Goal: Information Seeking & Learning: Learn about a topic

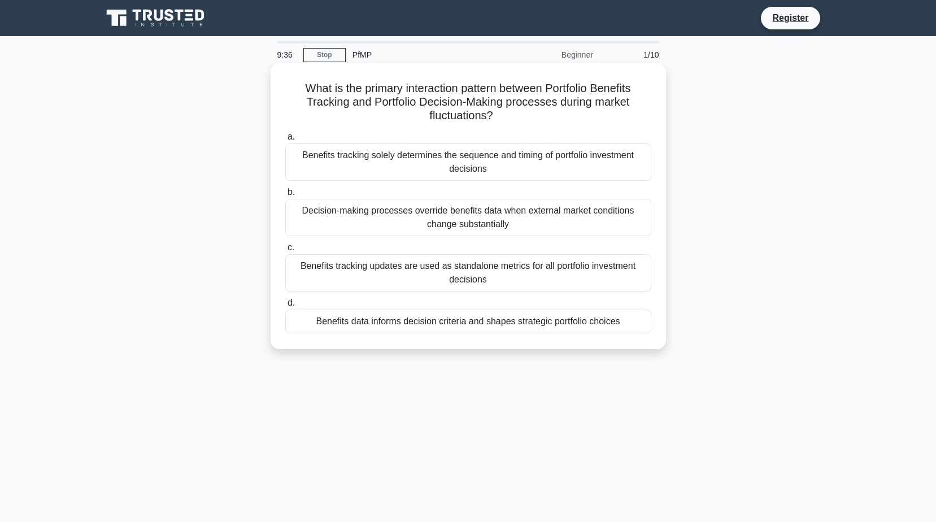
click at [431, 214] on div "Decision-making processes override benefits data when external market condition…" at bounding box center [468, 217] width 366 height 37
click at [285, 196] on input "b. Decision-making processes override benefits data when external market condit…" at bounding box center [285, 192] width 0 height 7
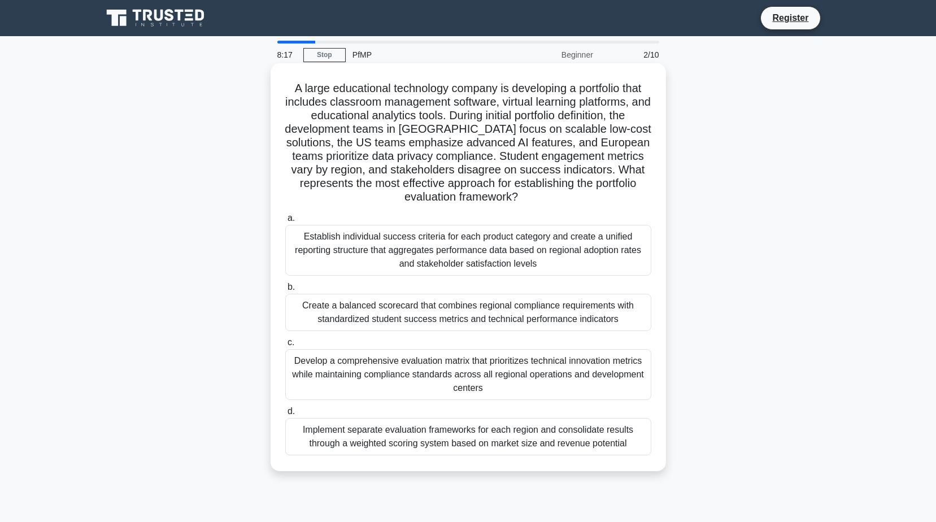
click at [484, 255] on div "Establish individual success criteria for each product category and create a un…" at bounding box center [468, 250] width 366 height 51
click at [285, 222] on input "a. Establish individual success criteria for each product category and create a…" at bounding box center [285, 218] width 0 height 7
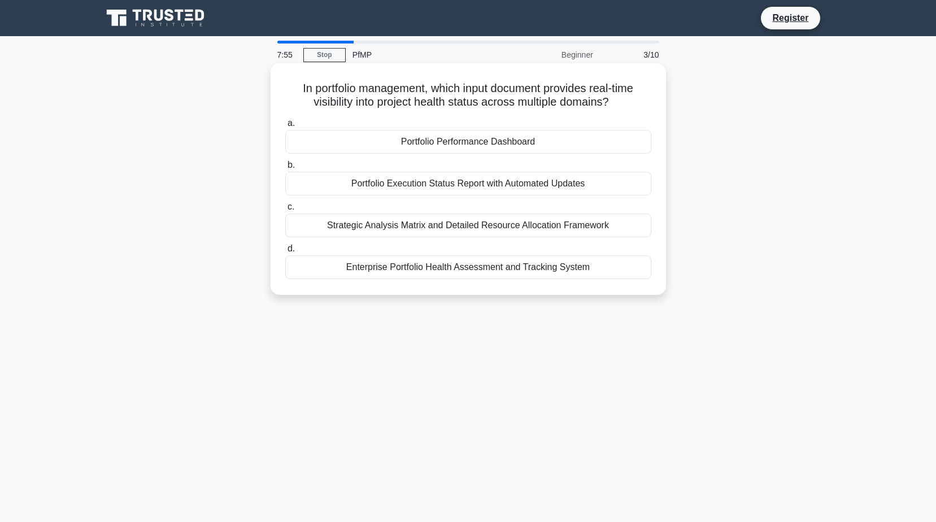
click at [524, 188] on div "Portfolio Execution Status Report with Automated Updates" at bounding box center [468, 184] width 366 height 24
click at [285, 169] on input "b. Portfolio Execution Status Report with Automated Updates" at bounding box center [285, 165] width 0 height 7
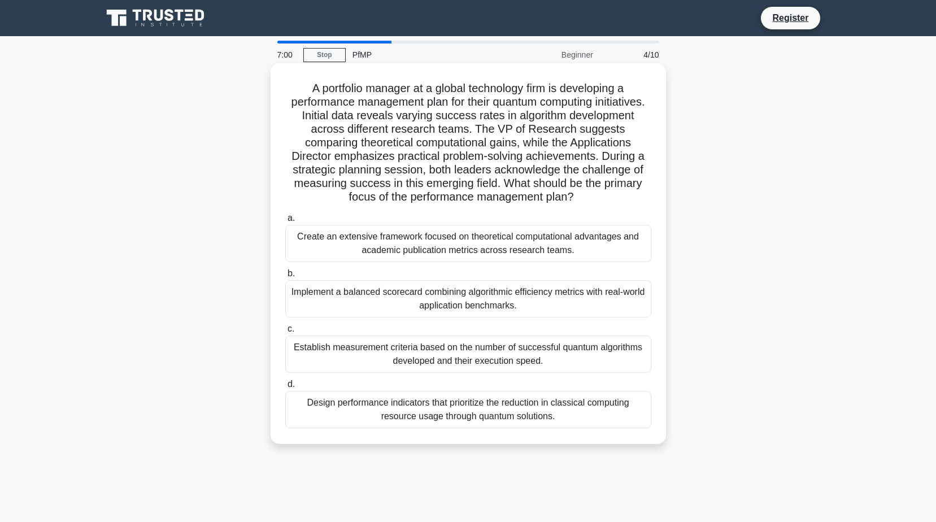
click at [489, 312] on div "Implement a balanced scorecard combining algorithmic efficiency metrics with re…" at bounding box center [468, 298] width 366 height 37
click at [285, 277] on input "b. Implement a balanced scorecard combining algorithmic efficiency metrics with…" at bounding box center [285, 273] width 0 height 7
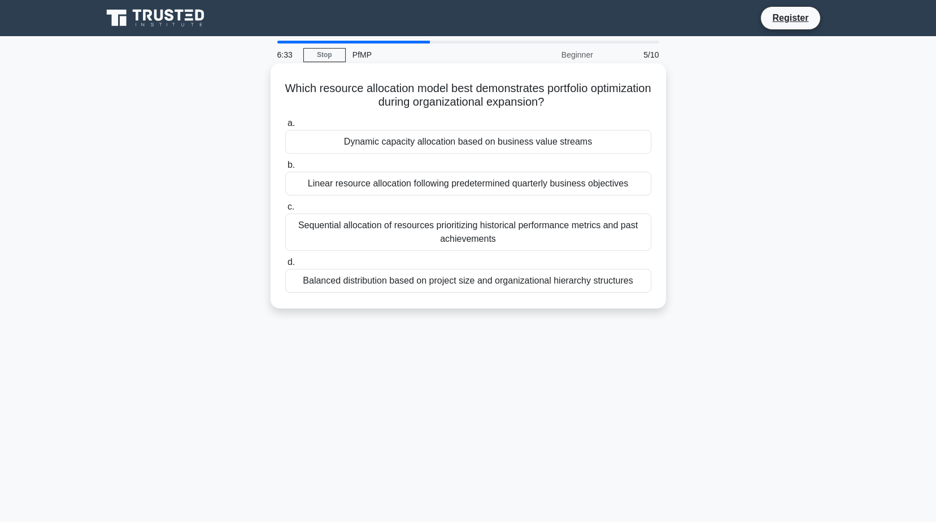
click at [477, 237] on div "Sequential allocation of resources prioritizing historical performance metrics …" at bounding box center [468, 232] width 366 height 37
click at [285, 211] on input "c. Sequential allocation of resources prioritizing historical performance metri…" at bounding box center [285, 206] width 0 height 7
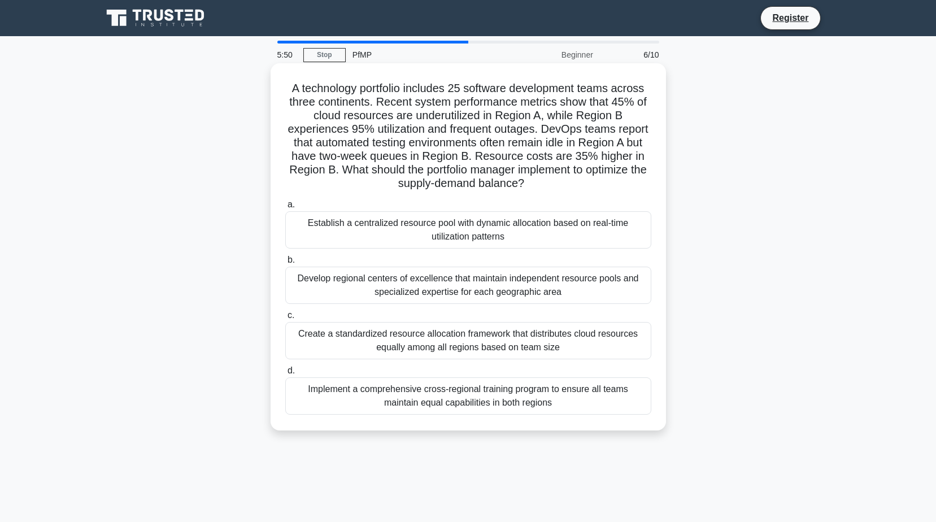
click at [535, 399] on div "Implement a comprehensive cross-regional training program to ensure all teams m…" at bounding box center [468, 395] width 366 height 37
click at [285, 375] on input "d. Implement a comprehensive cross-regional training program to ensure all team…" at bounding box center [285, 370] width 0 height 7
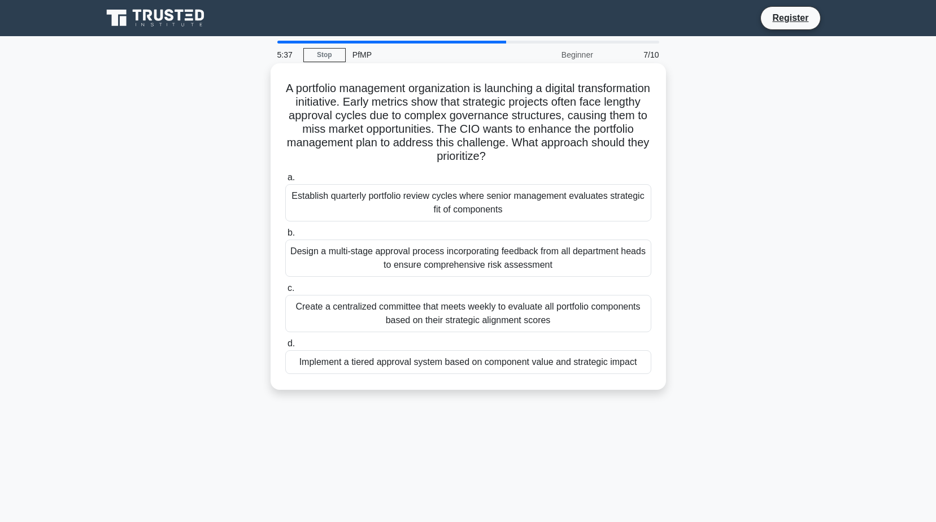
click at [495, 315] on div "Create a centralized committee that meets weekly to evaluate all portfolio comp…" at bounding box center [468, 313] width 366 height 37
click at [285, 292] on input "c. Create a centralized committee that meets weekly to evaluate all portfolio c…" at bounding box center [285, 288] width 0 height 7
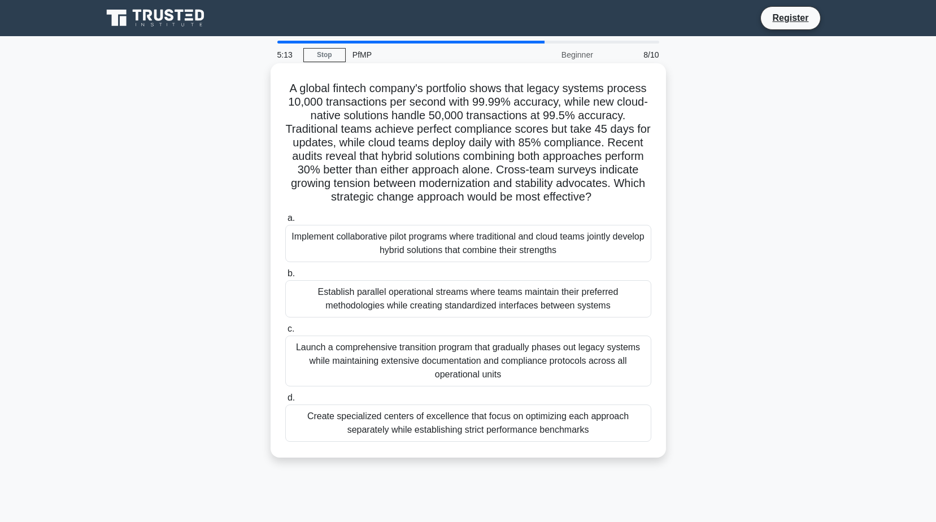
click at [509, 370] on div "Launch a comprehensive transition program that gradually phases out legacy syst…" at bounding box center [468, 361] width 366 height 51
click at [285, 333] on input "c. Launch a comprehensive transition program that gradually phases out legacy s…" at bounding box center [285, 328] width 0 height 7
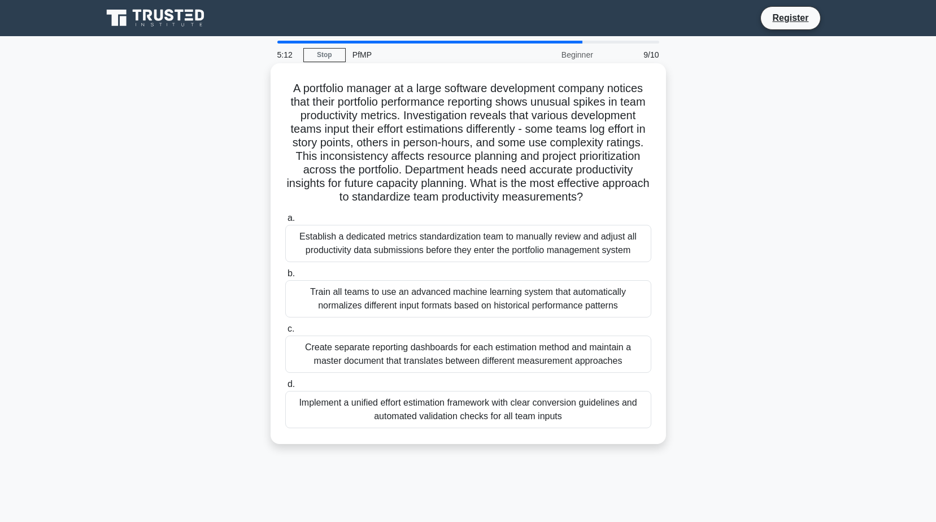
click at [518, 318] on div "Train all teams to use an advanced machine learning system that automatically n…" at bounding box center [468, 298] width 366 height 37
click at [285, 277] on input "b. Train all teams to use an advanced machine learning system that automaticall…" at bounding box center [285, 273] width 0 height 7
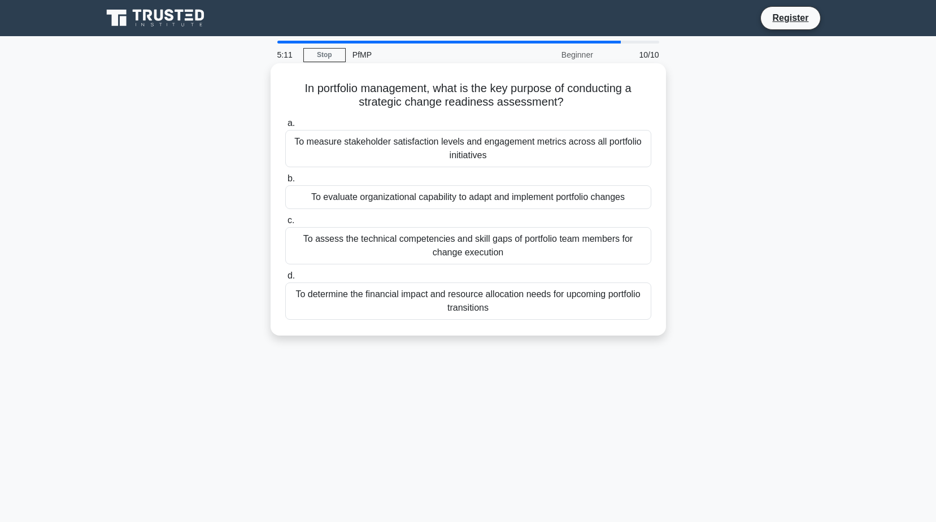
click at [501, 247] on div "To assess the technical competencies and skill gaps of portfolio team members f…" at bounding box center [468, 245] width 366 height 37
click at [285, 224] on input "c. To assess the technical competencies and skill gaps of portfolio team member…" at bounding box center [285, 220] width 0 height 7
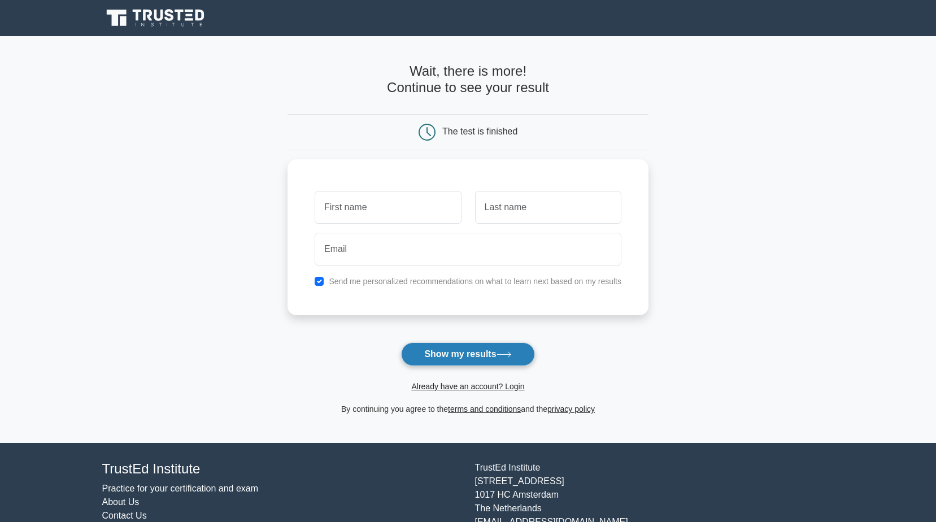
click at [472, 353] on button "Show my results" at bounding box center [467, 354] width 133 height 24
click at [406, 199] on input "text" at bounding box center [388, 204] width 146 height 33
